Goal: Navigation & Orientation: Find specific page/section

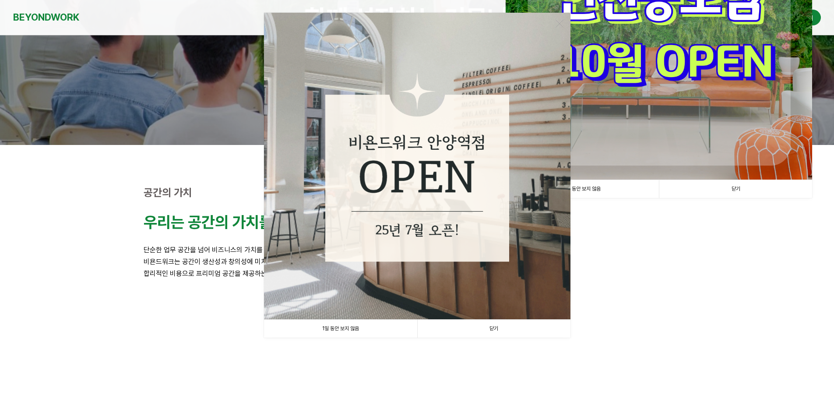
scroll to position [175, 0]
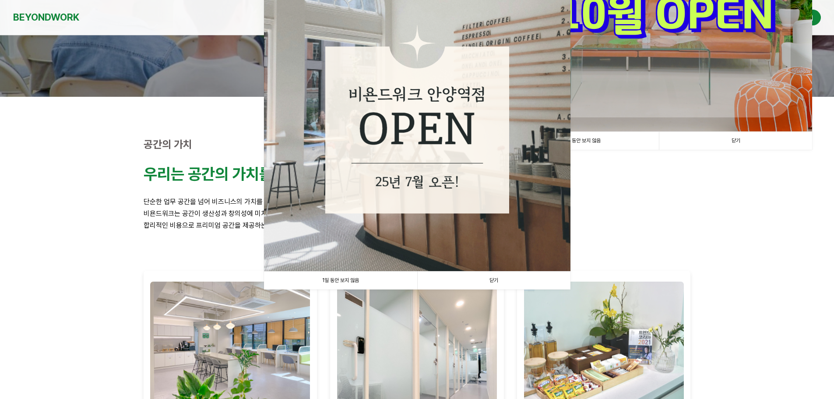
click at [520, 287] on link "닫기" at bounding box center [493, 281] width 153 height 18
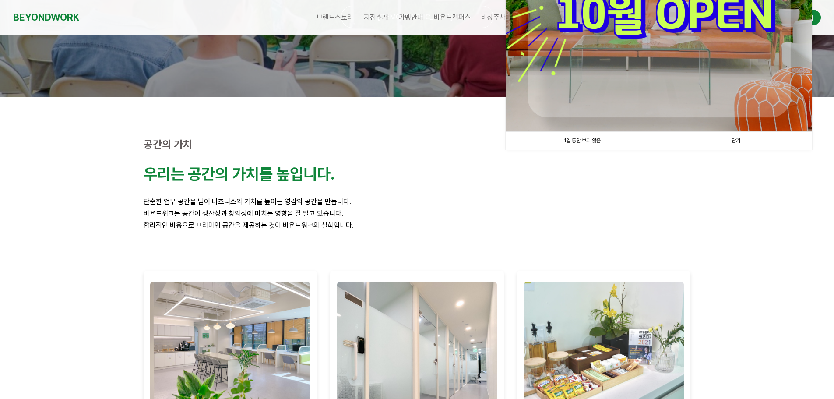
click at [771, 144] on link "닫기" at bounding box center [735, 141] width 153 height 18
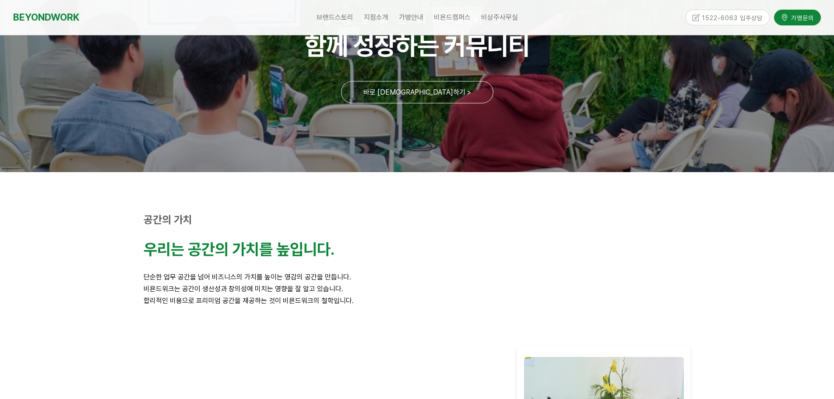
scroll to position [0, 0]
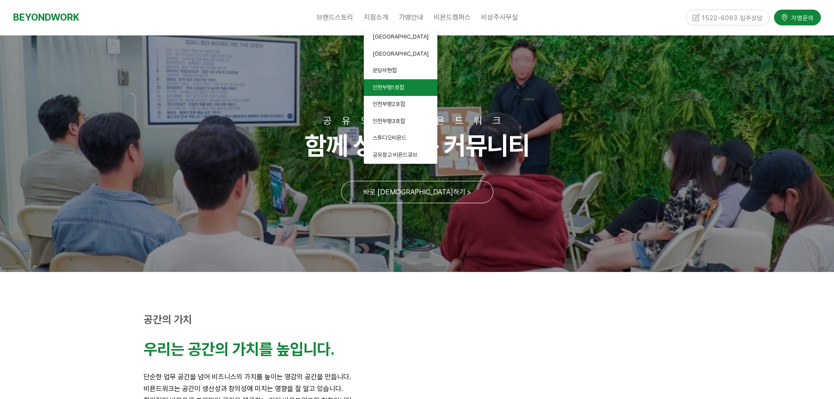
click at [406, 89] on link "인천부평1호점" at bounding box center [401, 87] width 74 height 17
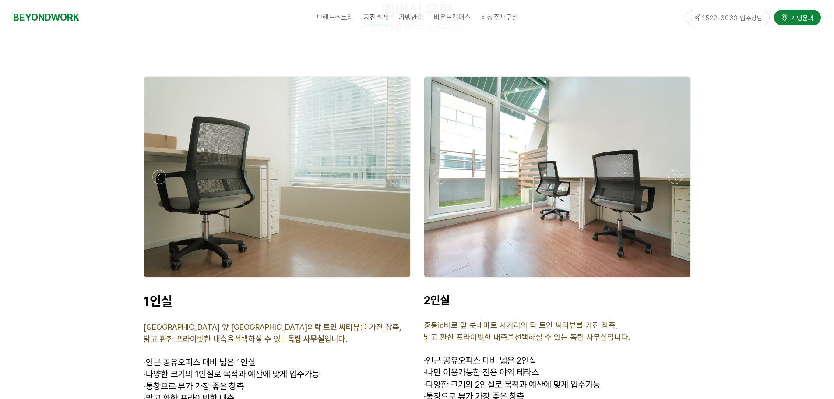
scroll to position [2146, 0]
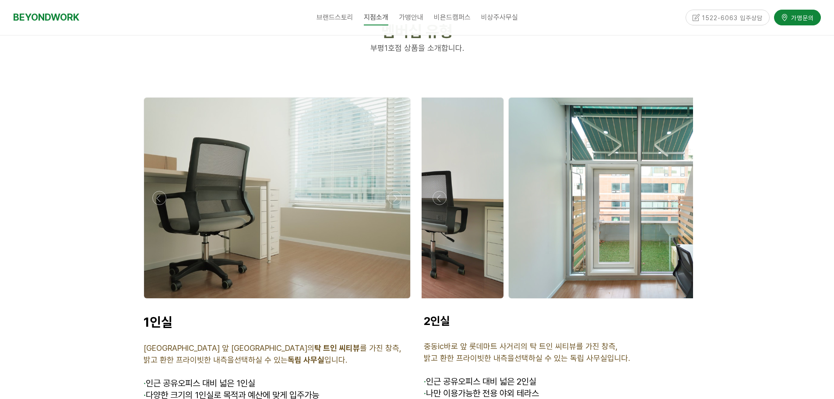
drag, startPoint x: 576, startPoint y: 226, endPoint x: 363, endPoint y: 225, distance: 213.3
click at [372, 225] on div at bounding box center [417, 296] width 561 height 417
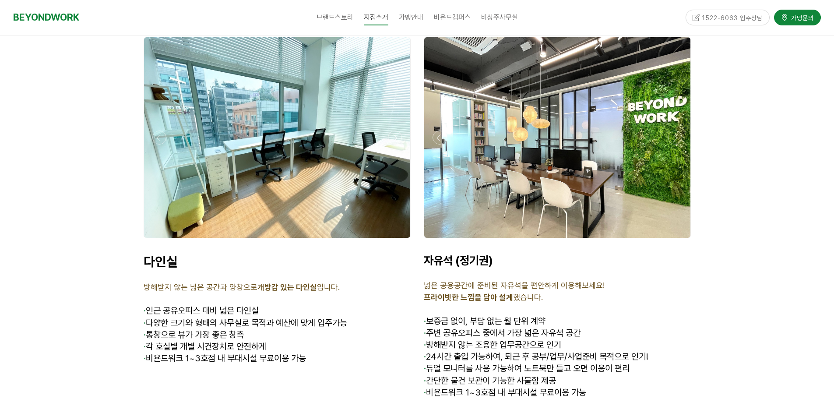
scroll to position [2628, 0]
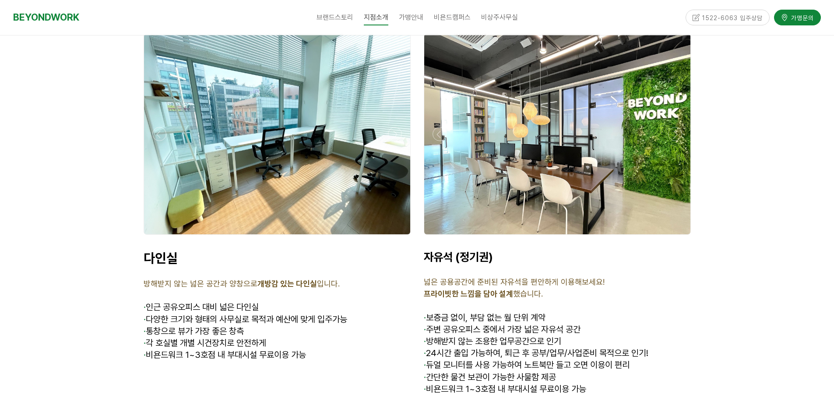
click at [392, 237] on div at bounding box center [277, 237] width 272 height 0
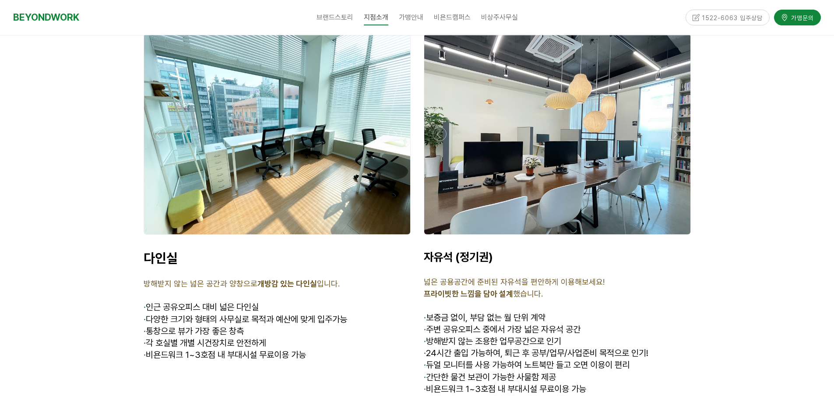
click at [392, 237] on div at bounding box center [277, 237] width 272 height 0
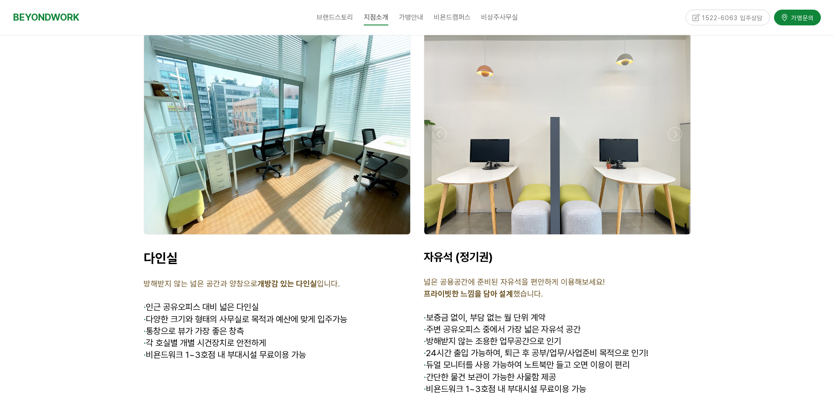
click at [392, 237] on div at bounding box center [277, 237] width 272 height 0
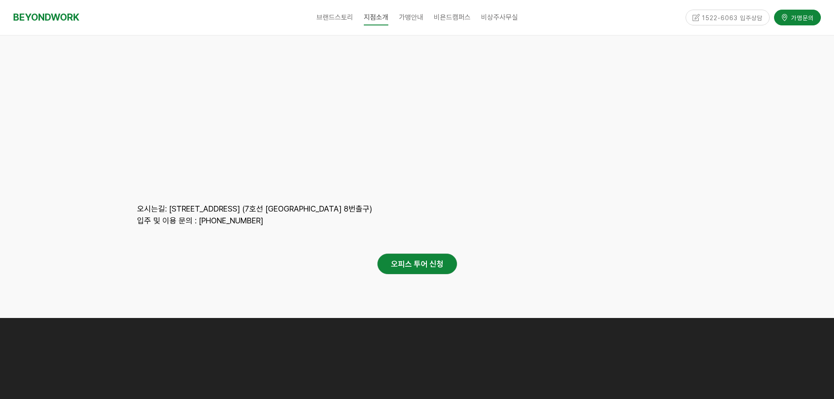
scroll to position [3854, 0]
